Goal: Task Accomplishment & Management: Manage account settings

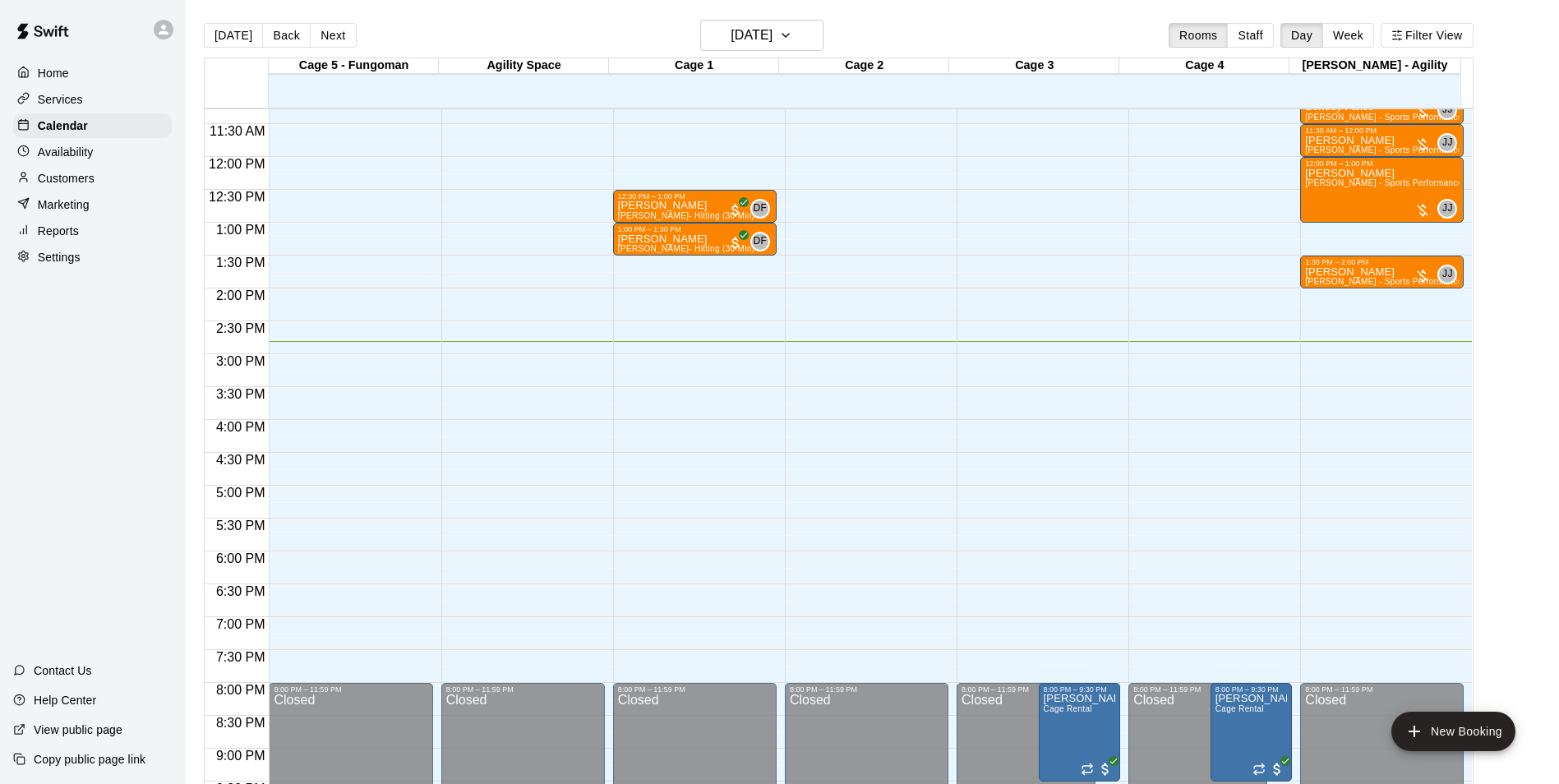
scroll to position [639, 0]
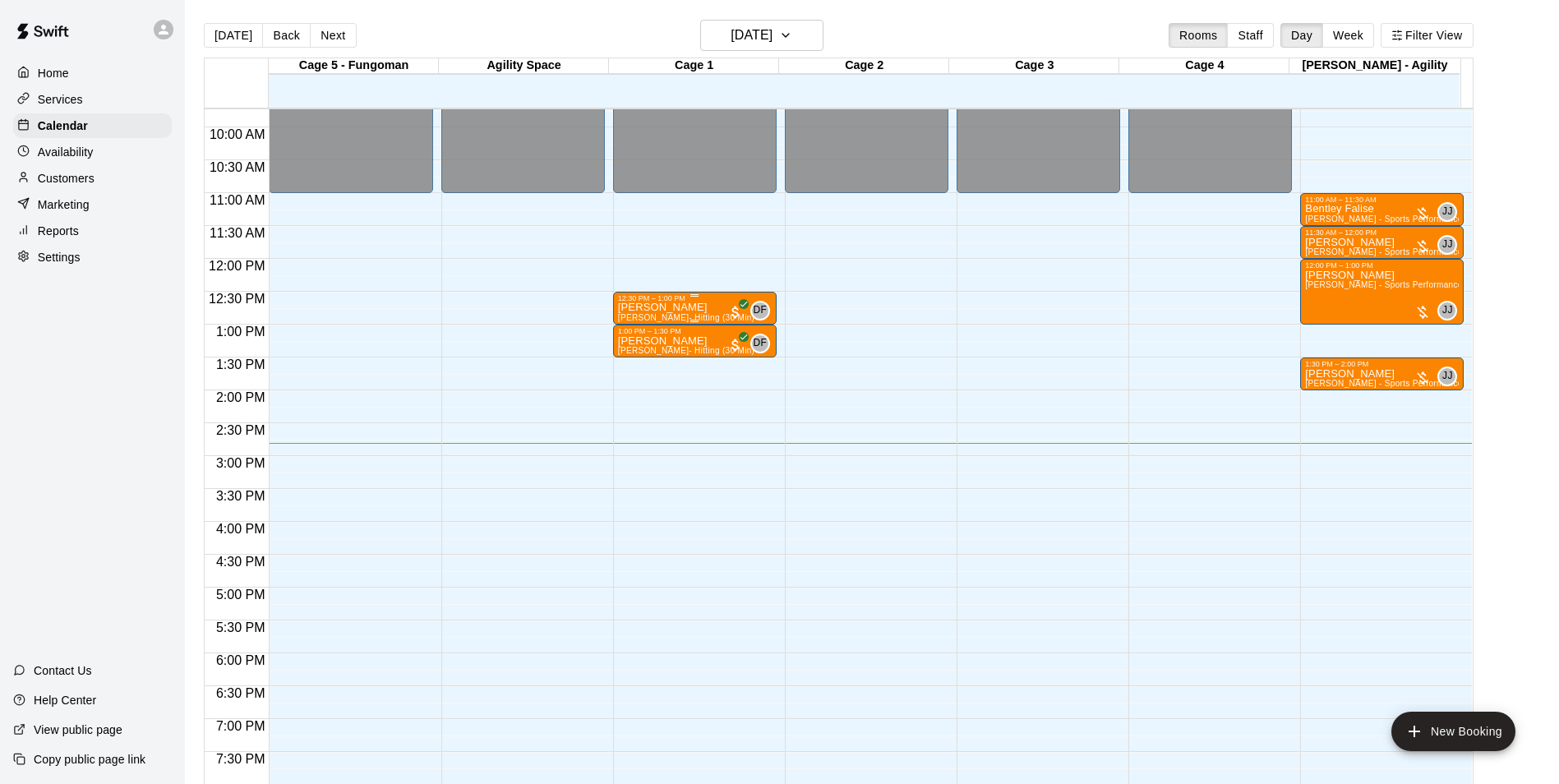
click at [669, 314] on div "Liam Goodrich David Flores- Hitting (30 Min)" at bounding box center [686, 694] width 137 height 784
click at [634, 353] on img "edit" at bounding box center [634, 361] width 19 height 19
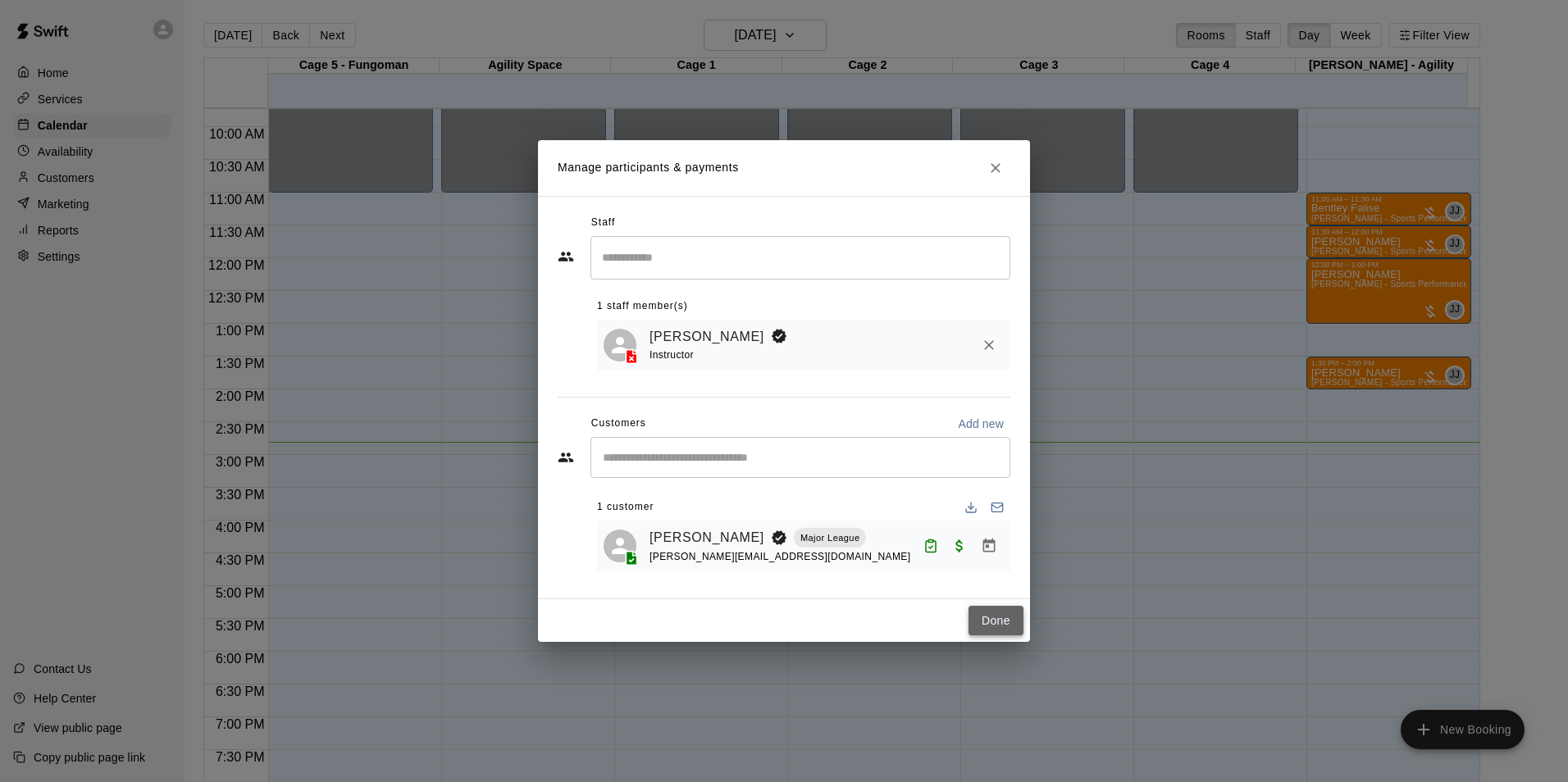
click at [987, 629] on button "Done" at bounding box center [996, 621] width 55 height 30
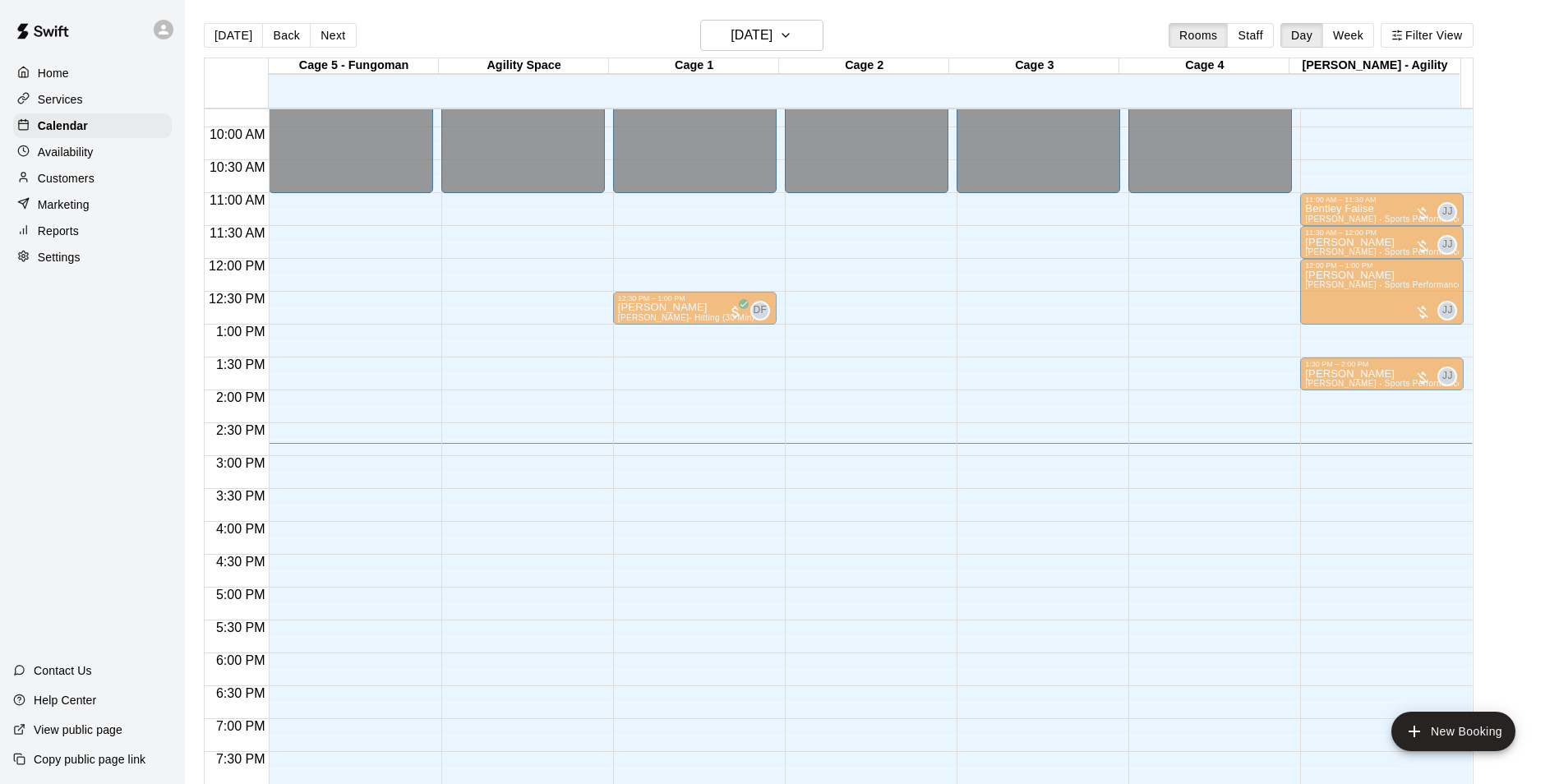
click at [648, 341] on p "[PERSON_NAME]" at bounding box center [686, 341] width 137 height 0
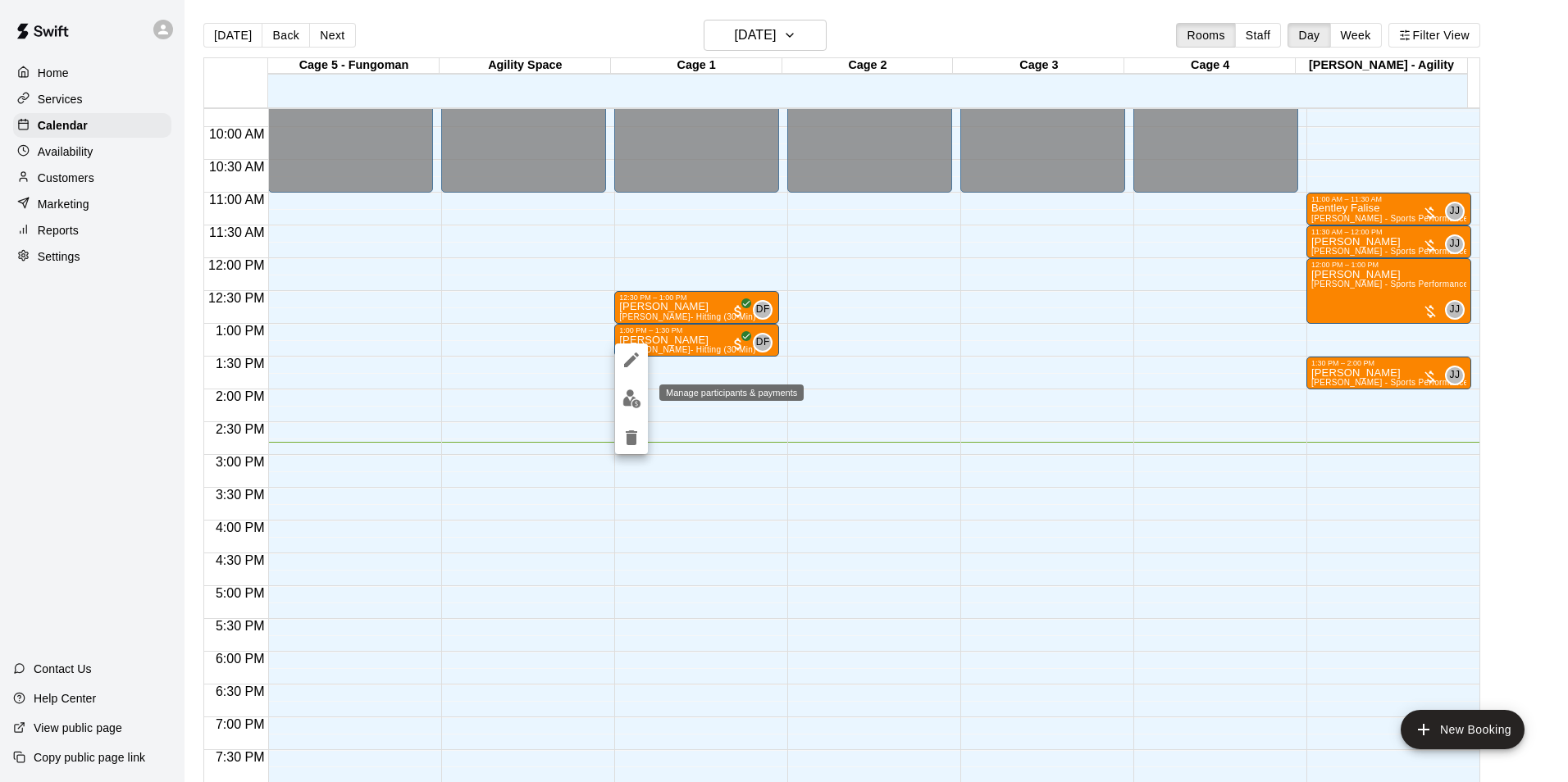
click at [632, 394] on img "edit" at bounding box center [632, 399] width 19 height 19
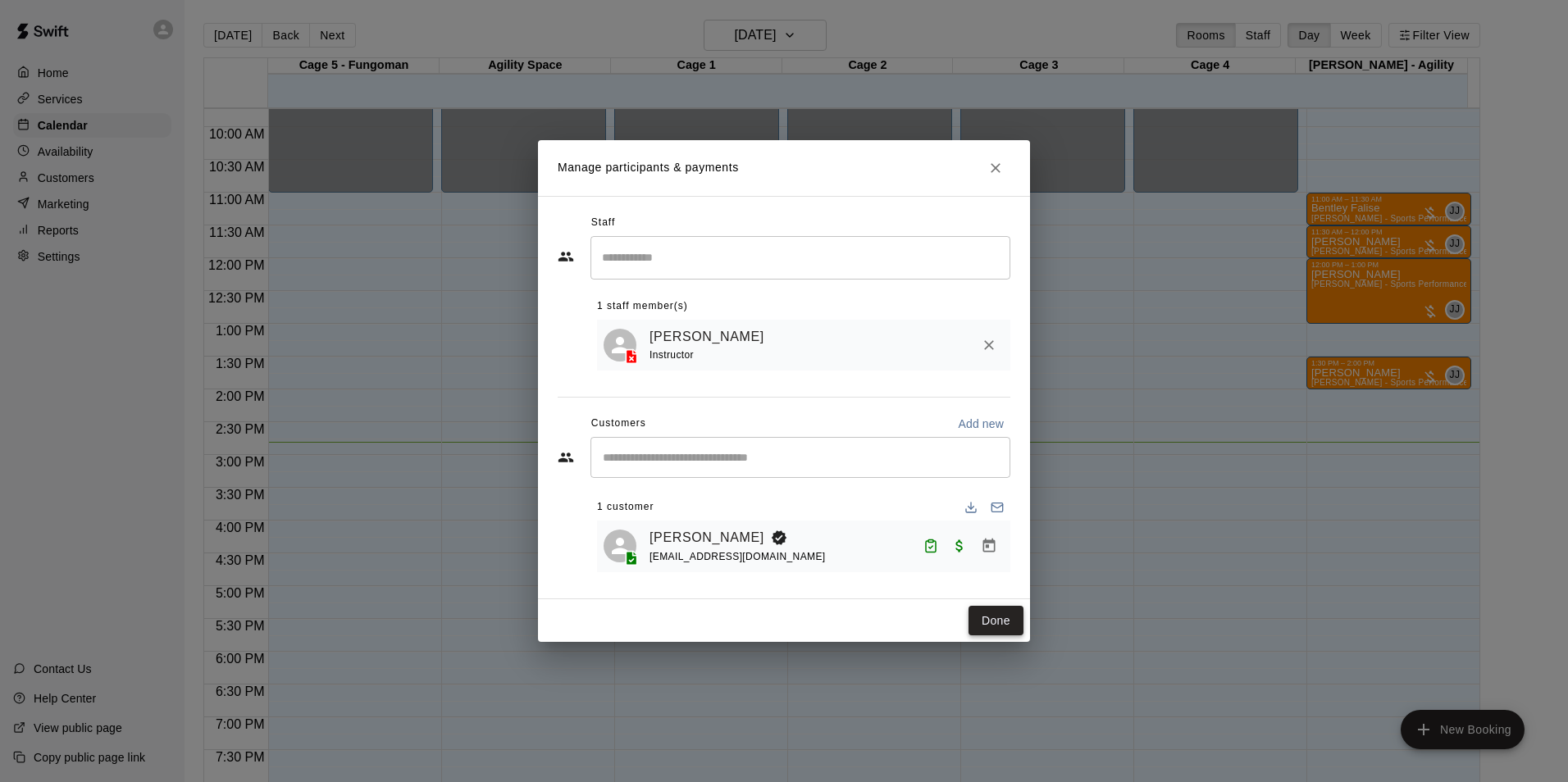
click at [994, 628] on button "Done" at bounding box center [996, 621] width 55 height 30
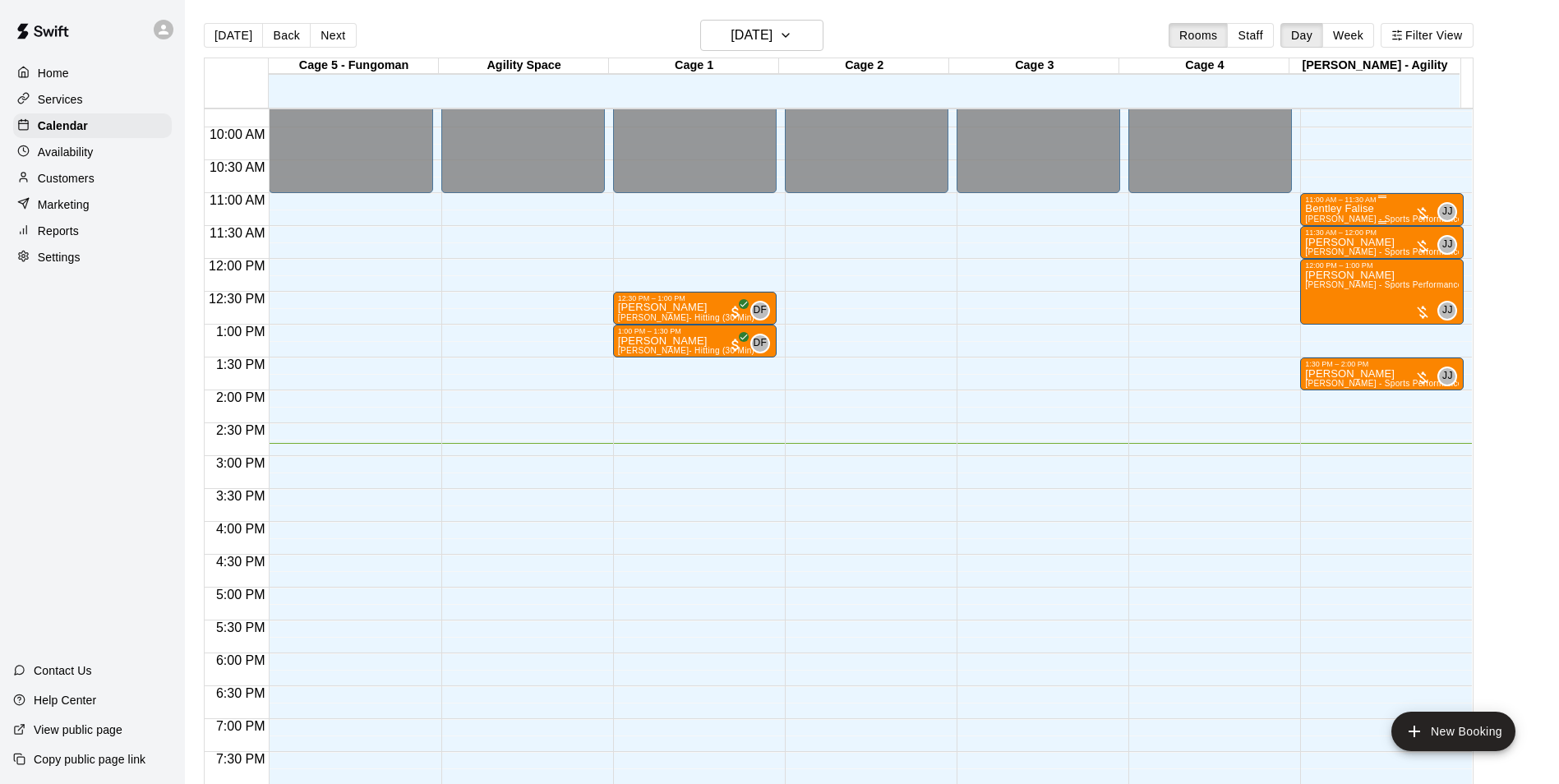
click at [1363, 204] on div "11:00 AM – 11:30 AM" at bounding box center [1382, 199] width 154 height 8
click at [1320, 260] on img "edit" at bounding box center [1321, 253] width 19 height 19
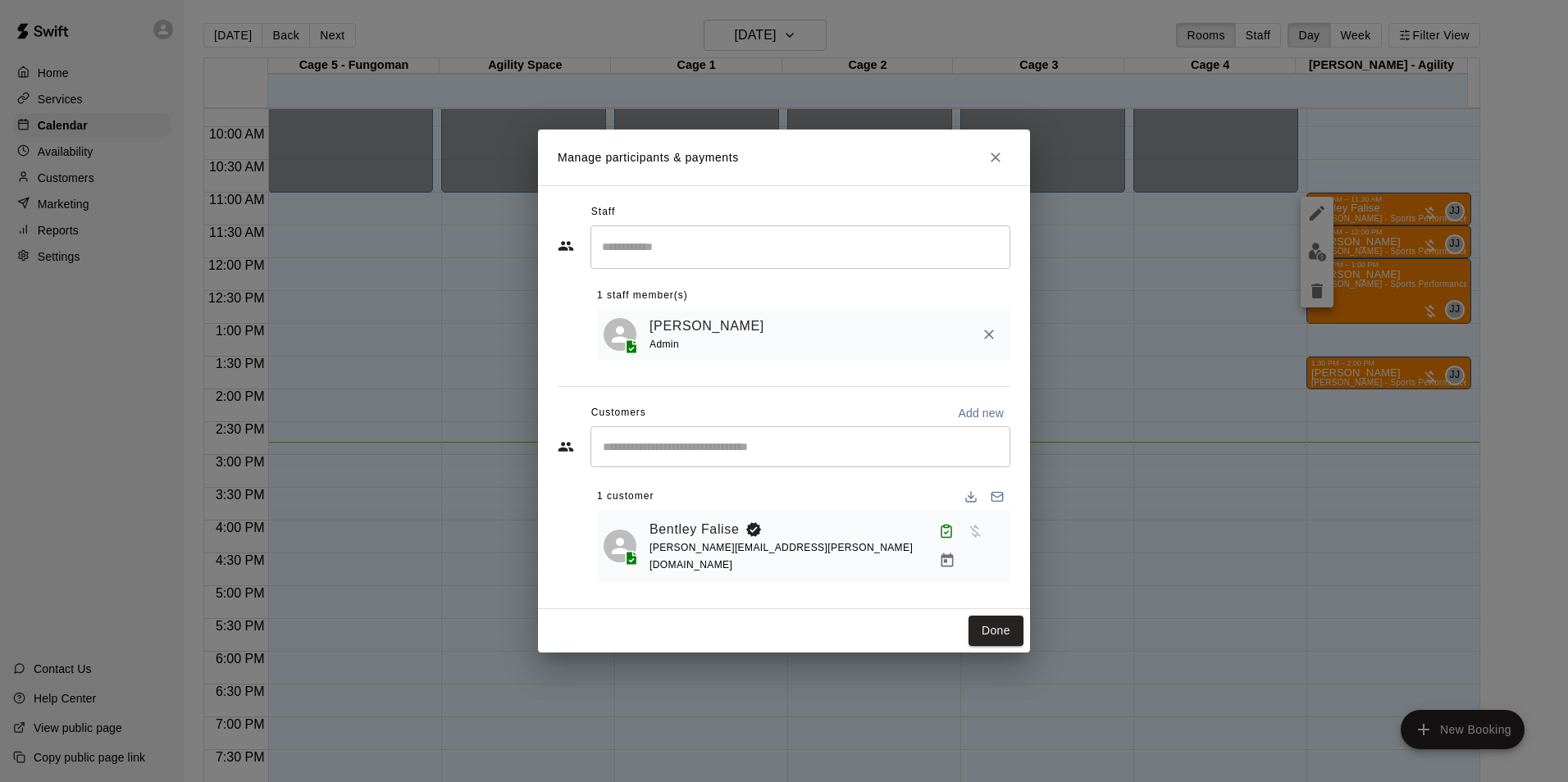
click at [974, 609] on div "Done" at bounding box center [784, 631] width 492 height 43
drag, startPoint x: 977, startPoint y: 626, endPoint x: 985, endPoint y: 598, distance: 29.1
click at [979, 625] on button "Done" at bounding box center [996, 630] width 55 height 30
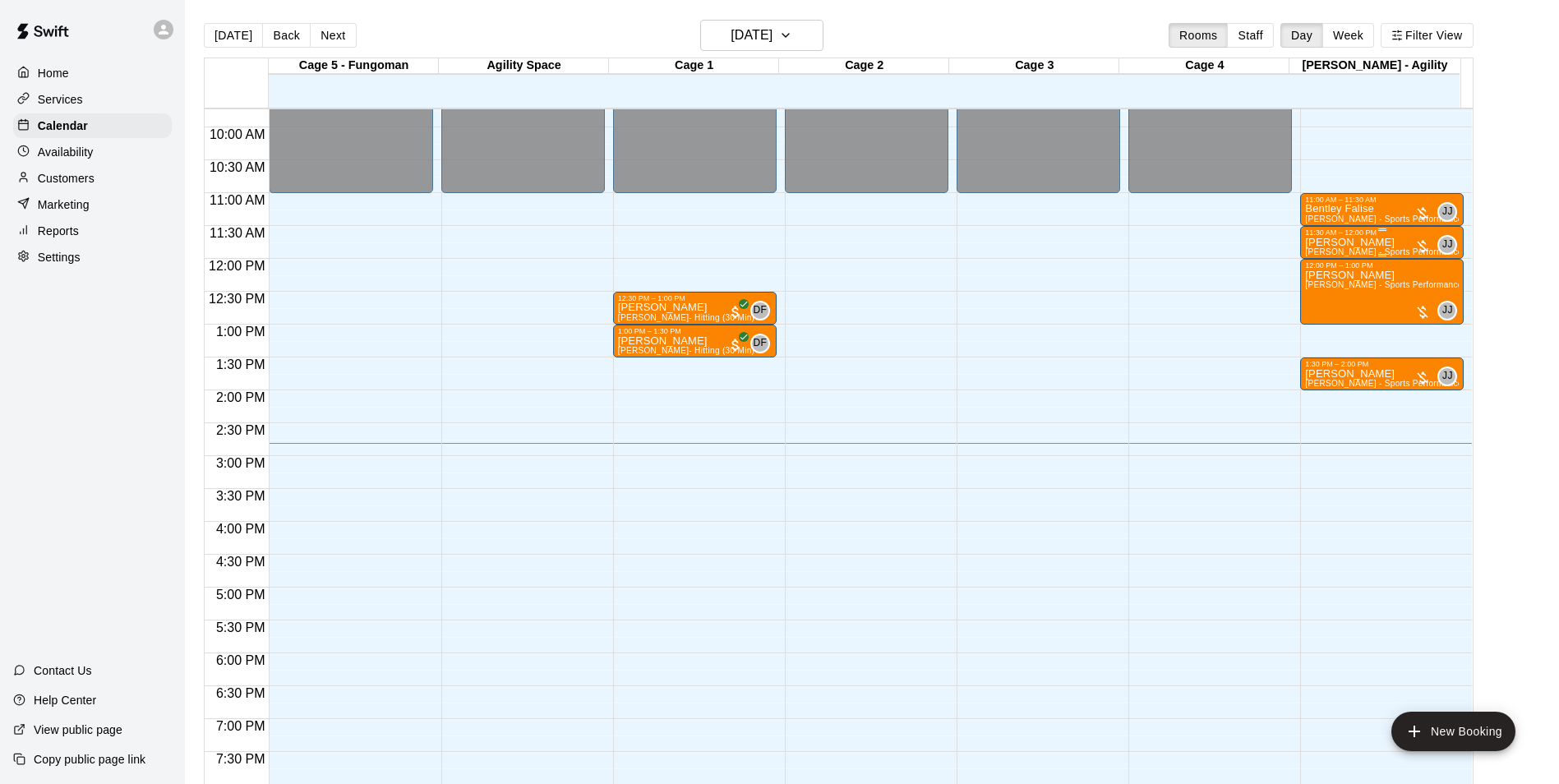
click at [1330, 242] on p "[PERSON_NAME]" at bounding box center [1382, 242] width 154 height 0
click at [1317, 303] on img "edit" at bounding box center [1321, 301] width 19 height 19
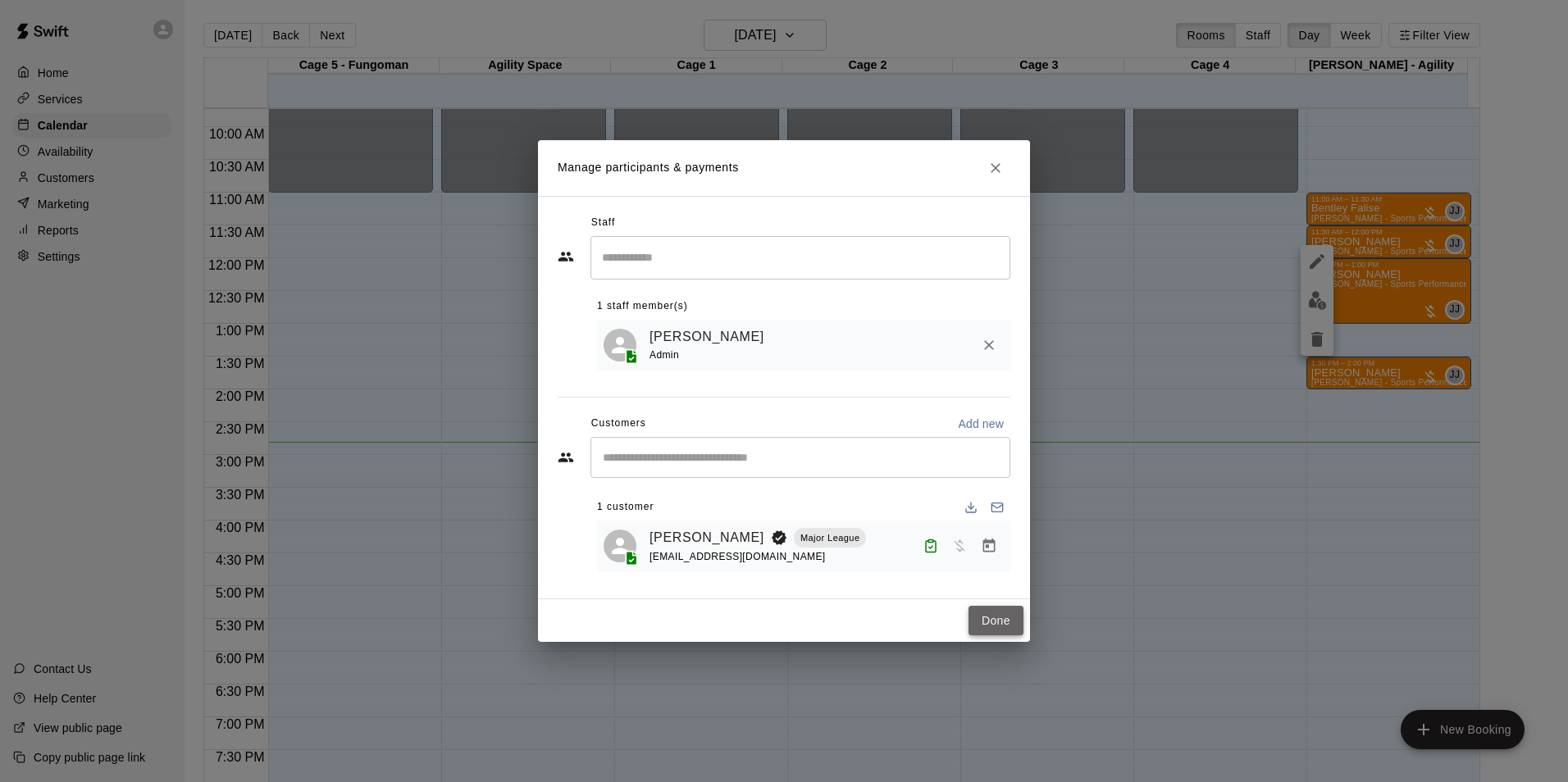
click at [1001, 619] on button "Done" at bounding box center [996, 621] width 55 height 30
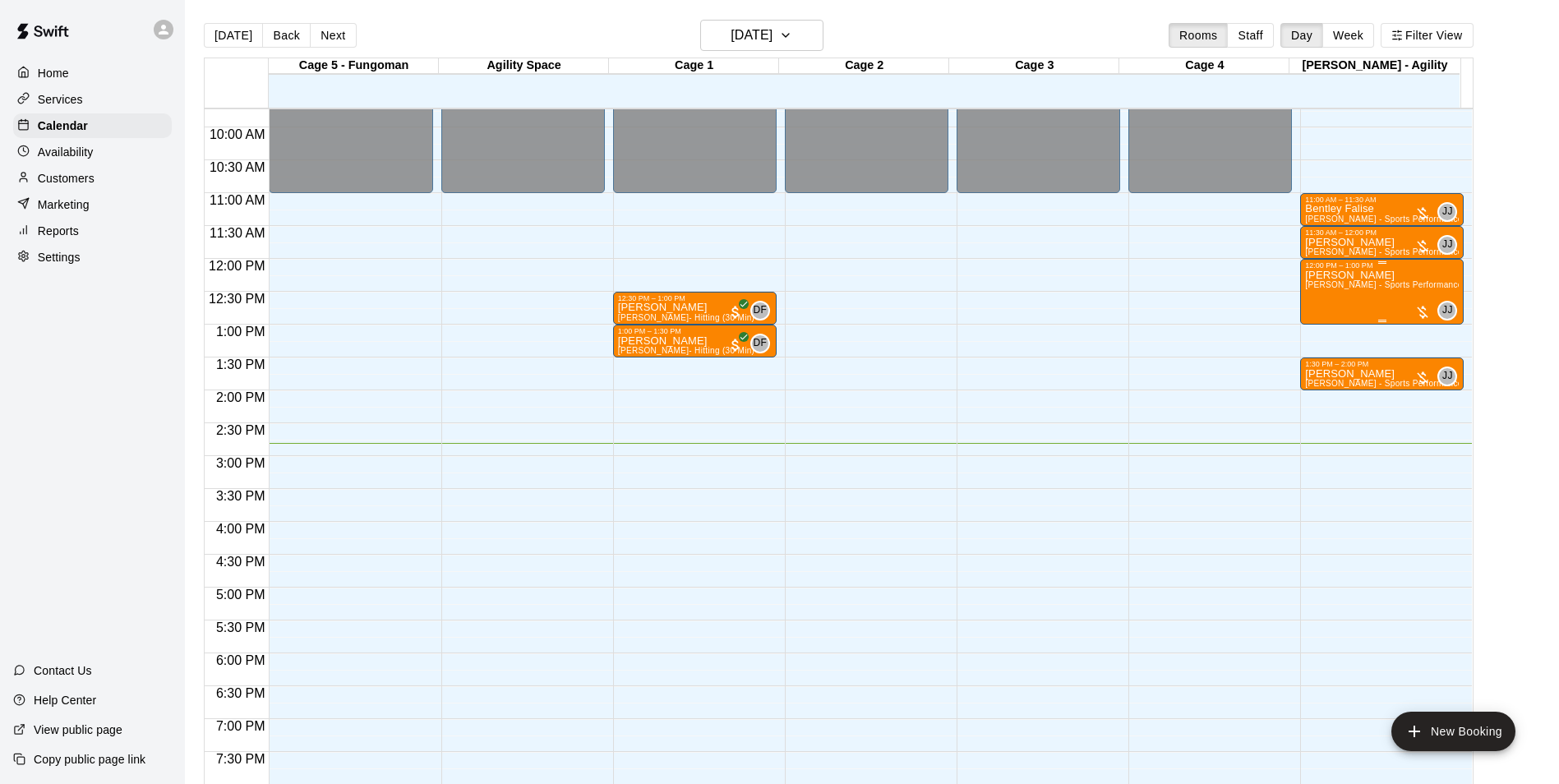
click at [1322, 284] on span "[PERSON_NAME] - Sports Performance Training (60 min)" at bounding box center [1418, 285] width 226 height 9
click at [1312, 337] on img "edit" at bounding box center [1321, 338] width 19 height 19
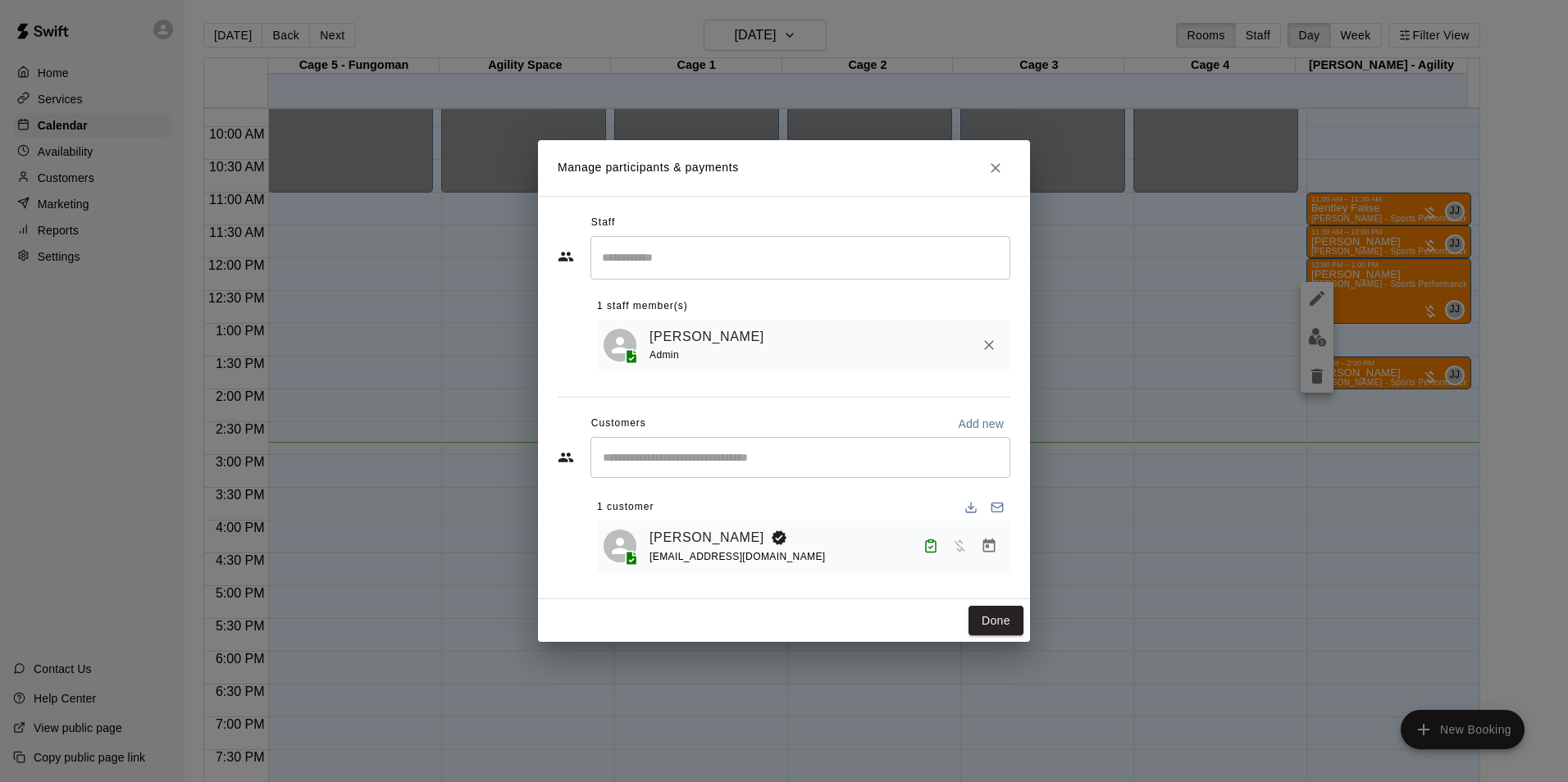
drag, startPoint x: 1001, startPoint y: 641, endPoint x: 984, endPoint y: 617, distance: 29.4
click at [1001, 640] on div "Done" at bounding box center [784, 621] width 492 height 43
click at [984, 617] on button "Done" at bounding box center [996, 621] width 55 height 30
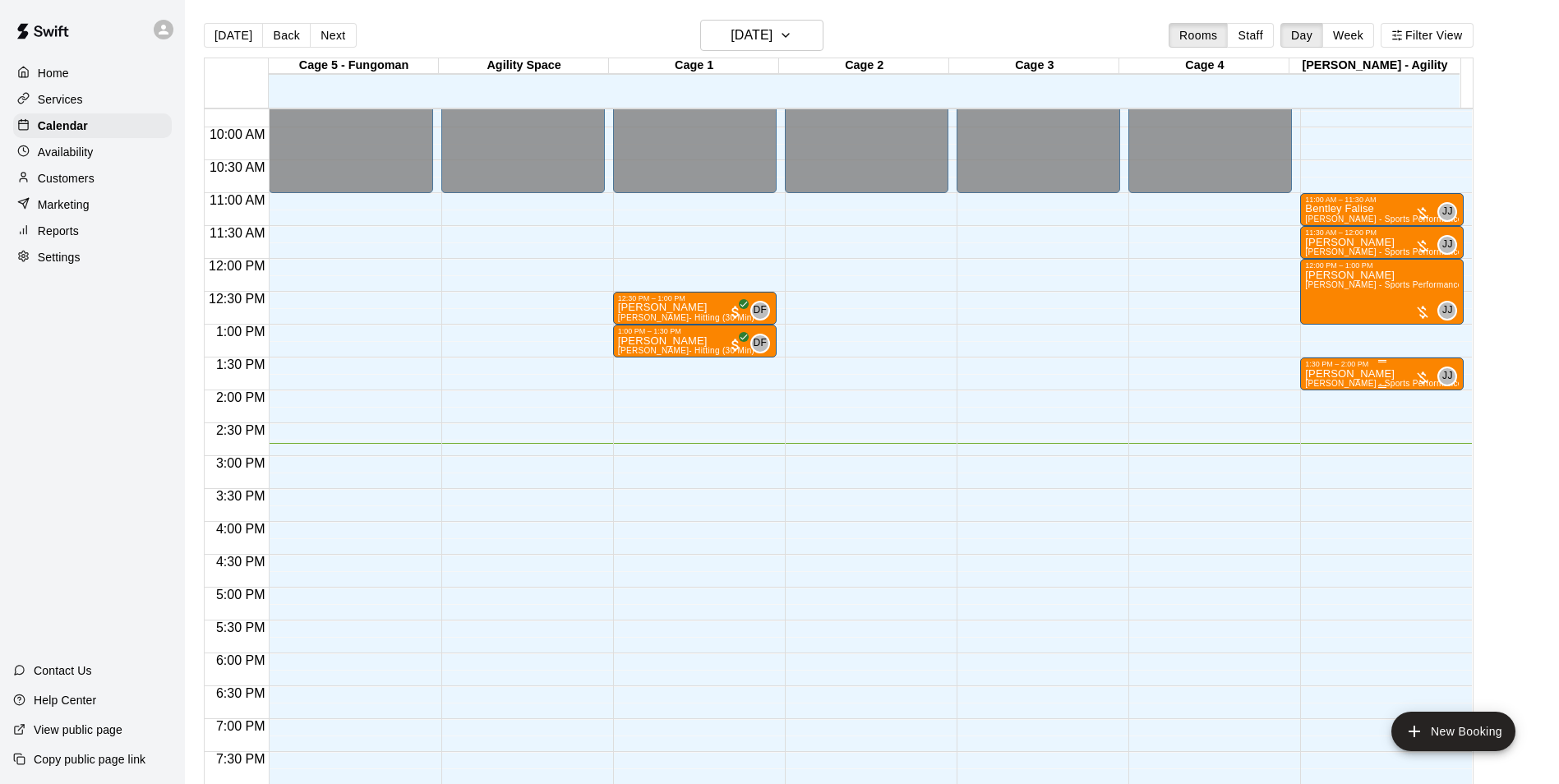
click at [1348, 363] on div at bounding box center [1382, 361] width 154 height 3
click at [1317, 419] on img "edit" at bounding box center [1321, 417] width 19 height 19
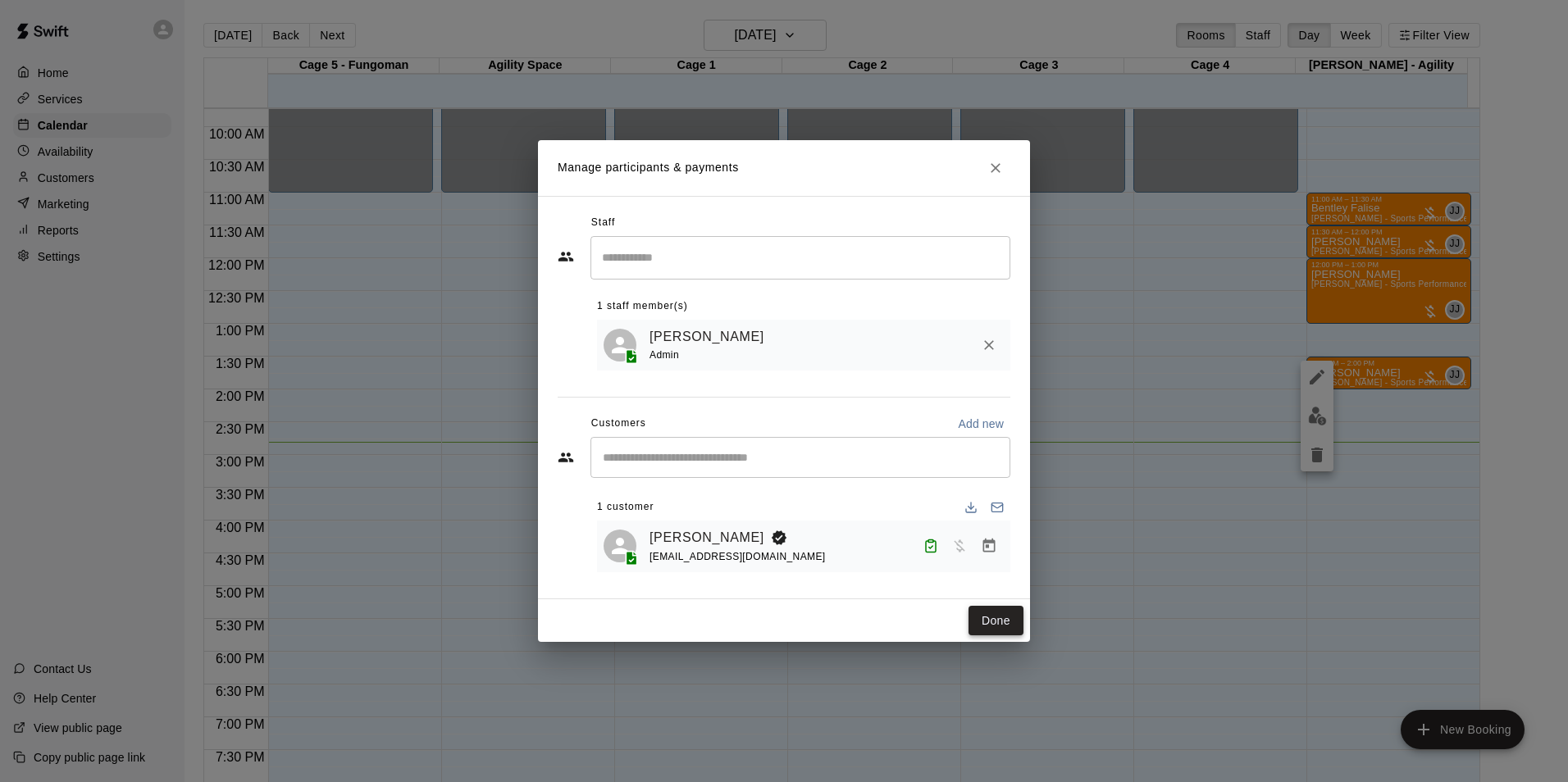
click at [1008, 622] on button "Done" at bounding box center [996, 621] width 55 height 30
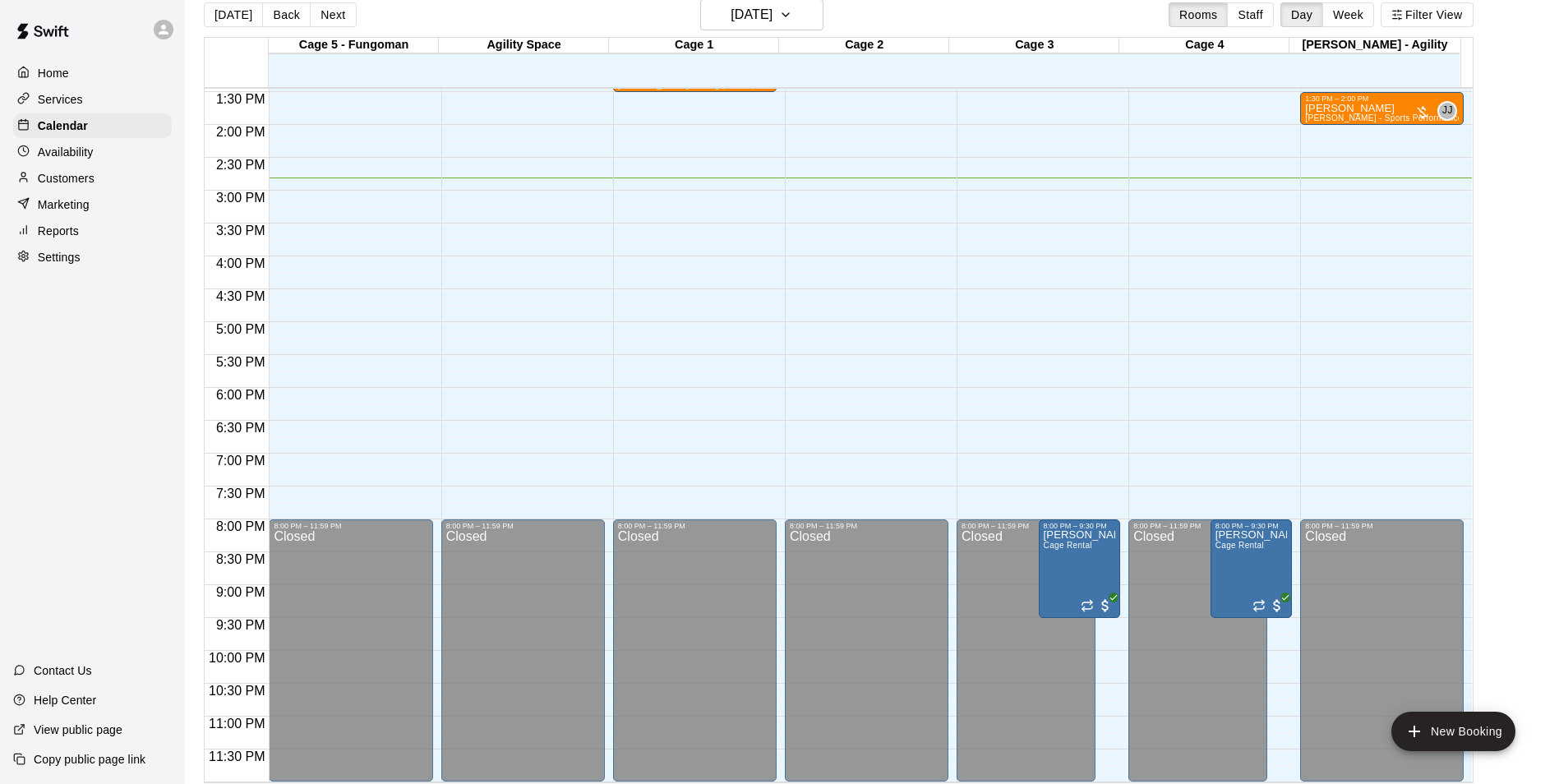
scroll to position [26, 0]
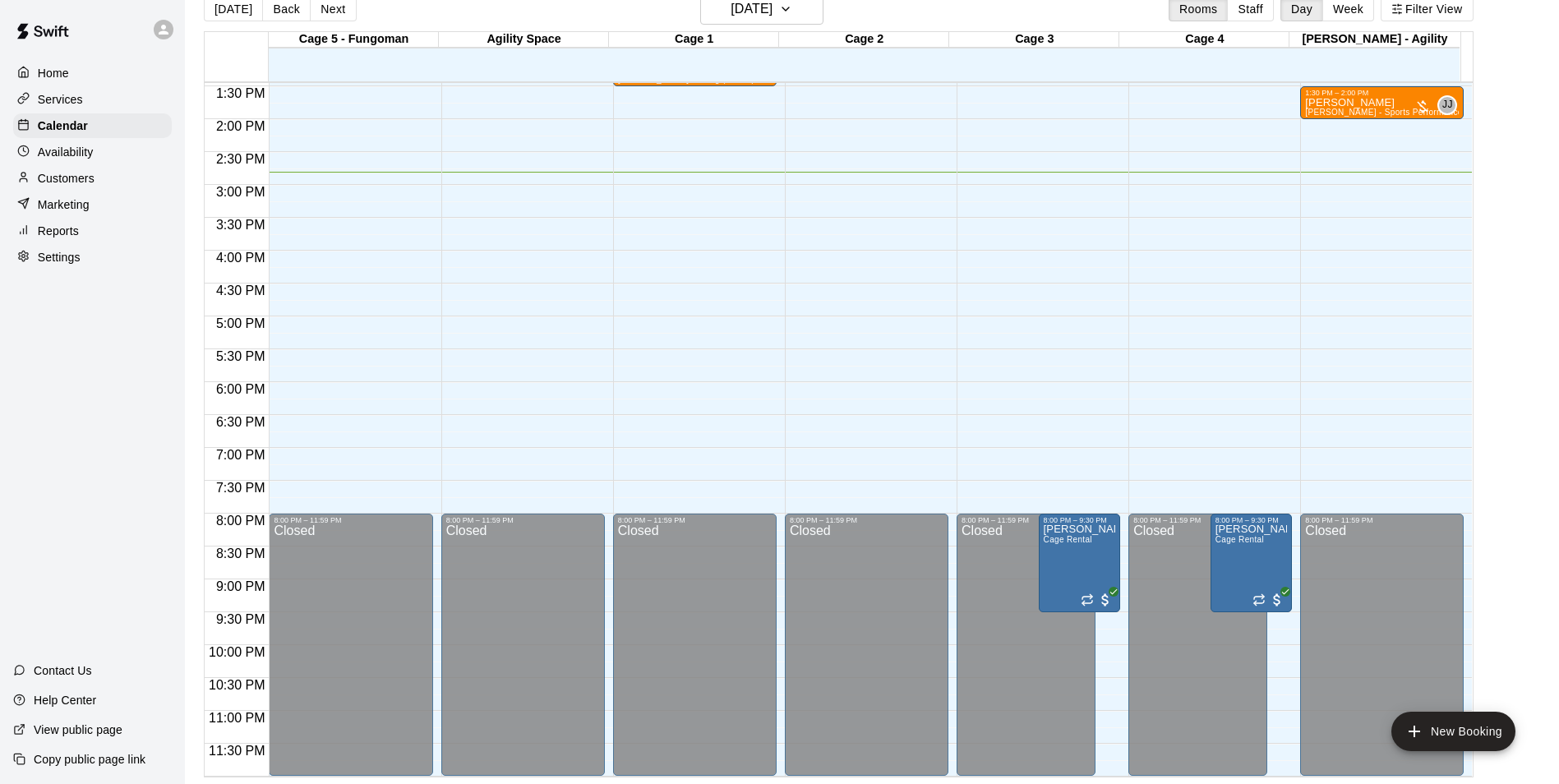
click at [178, 37] on div at bounding box center [168, 29] width 35 height 33
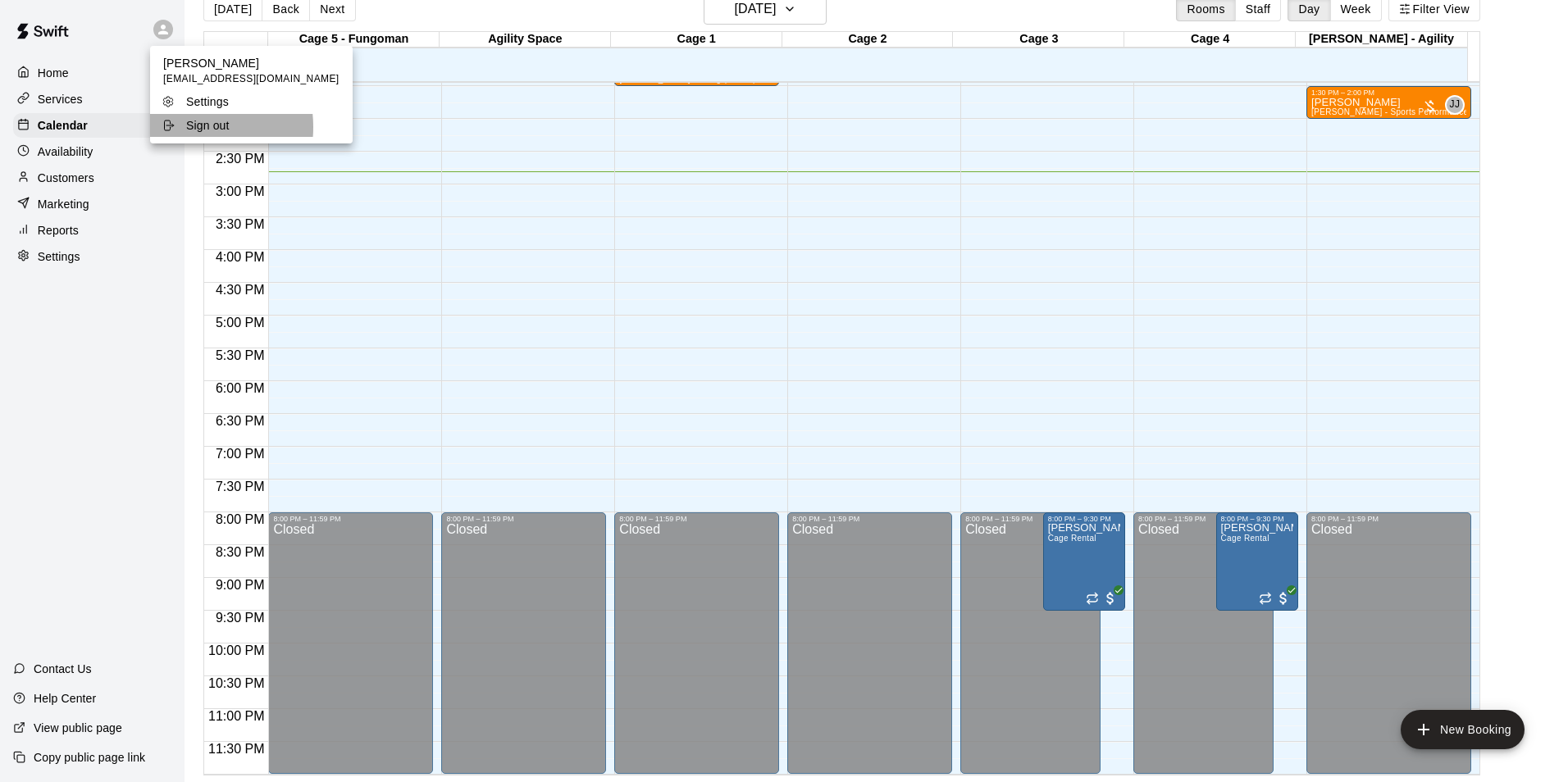
click at [174, 127] on div "Sign out" at bounding box center [214, 125] width 106 height 16
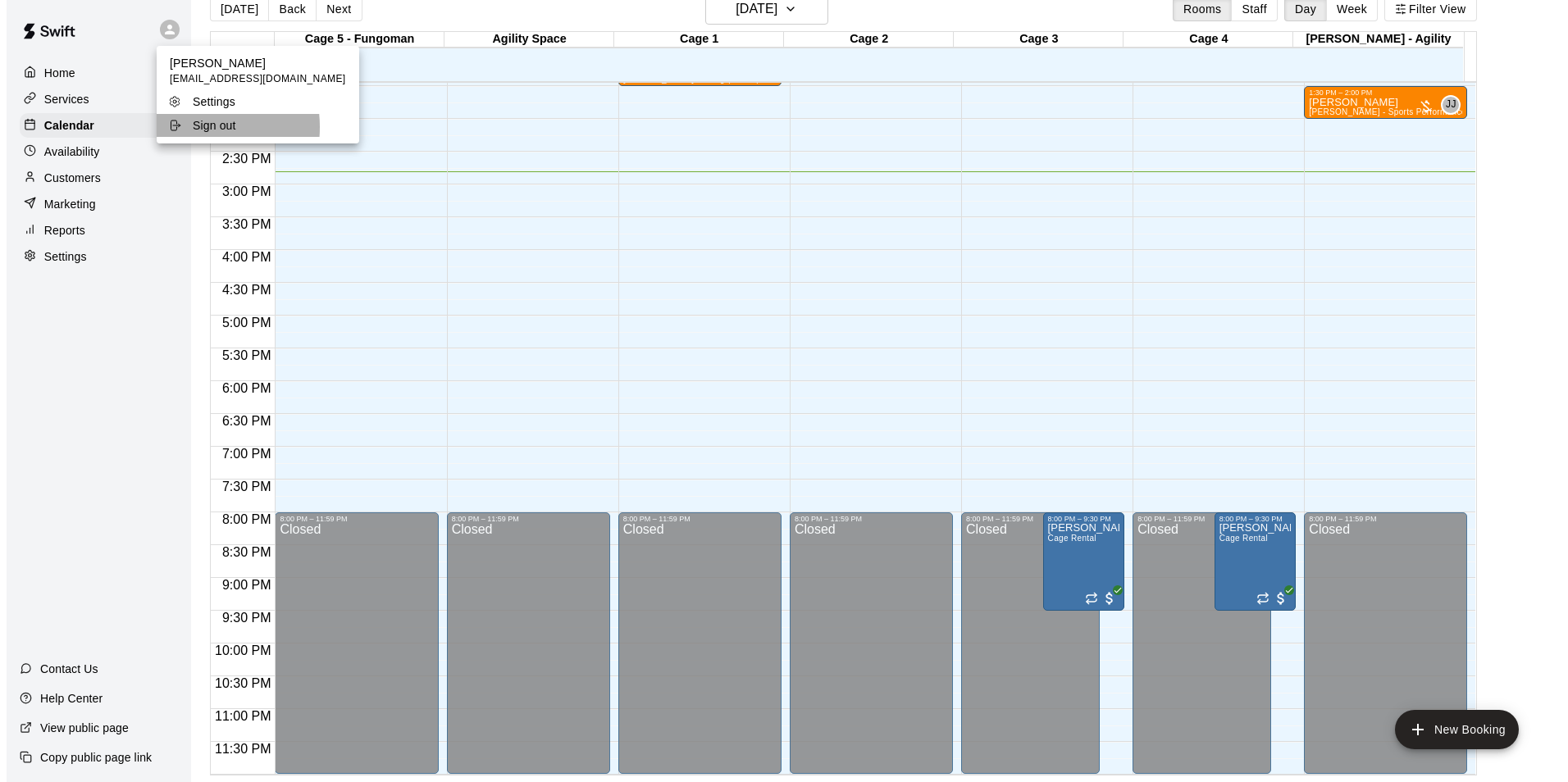
scroll to position [0, 0]
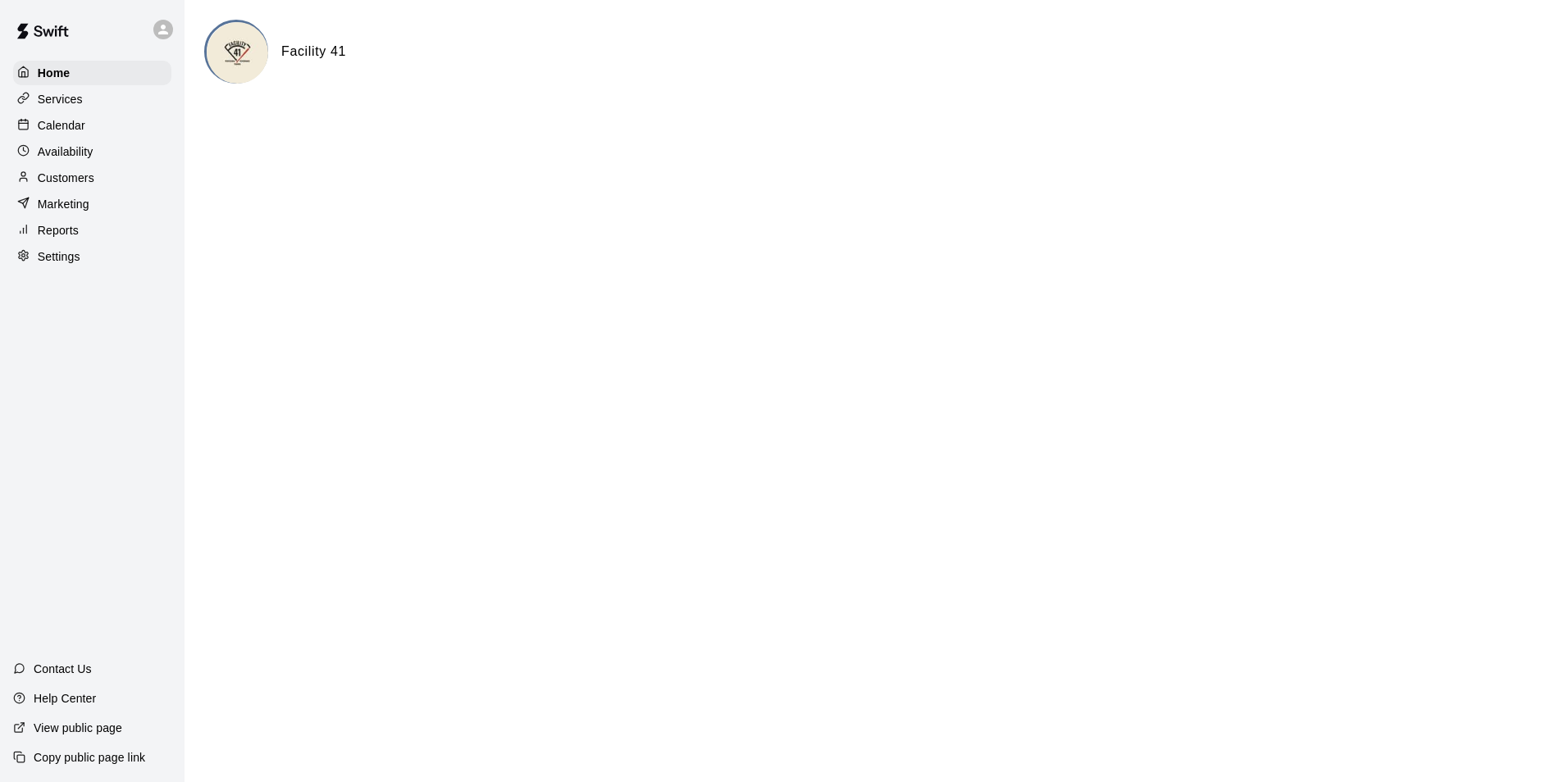
click at [113, 108] on div "Services" at bounding box center [92, 99] width 158 height 24
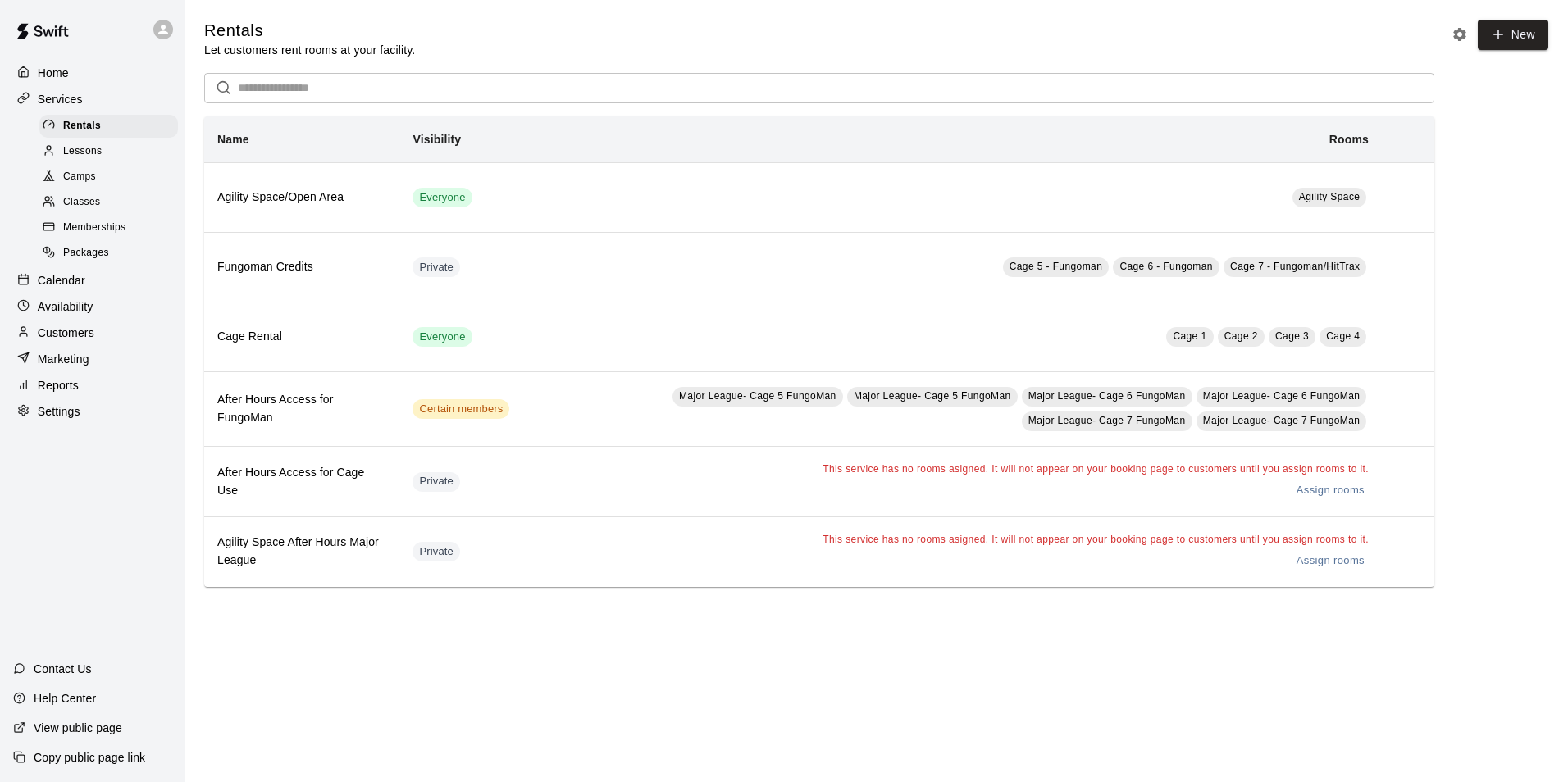
click at [108, 289] on div "Calendar" at bounding box center [92, 281] width 158 height 24
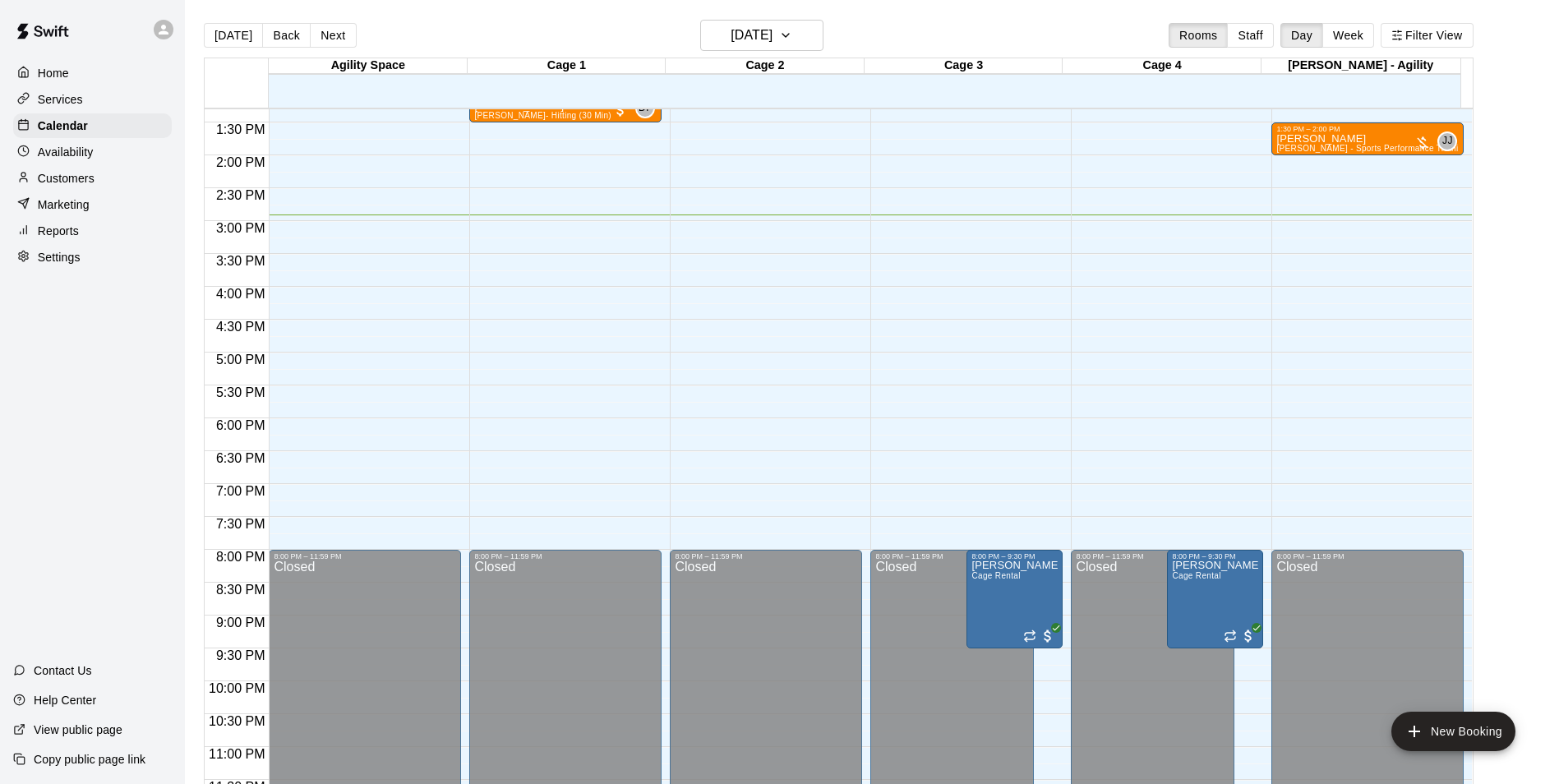
scroll to position [886, 0]
